Goal: Find specific page/section: Find specific page/section

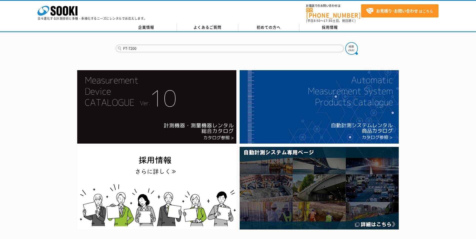
type input "FT-7200"
click at [346, 42] on button at bounding box center [352, 48] width 13 height 13
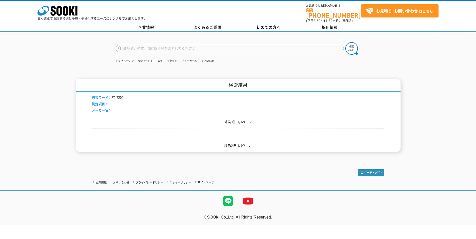
click at [180, 47] on input "text" at bounding box center [230, 49] width 228 height 8
type input "タコメーター"
click at [346, 42] on button at bounding box center [352, 48] width 13 height 13
